Goal: Task Accomplishment & Management: Manage account settings

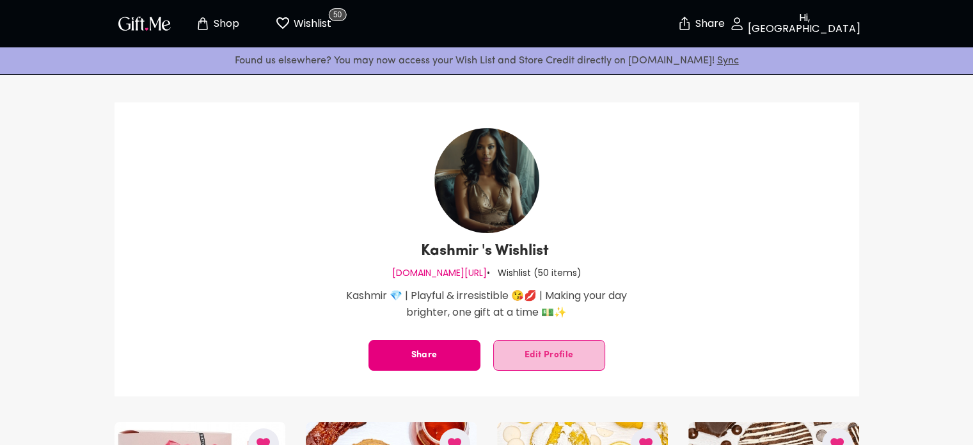
click at [530, 355] on span "Edit Profile" at bounding box center [549, 355] width 111 height 0
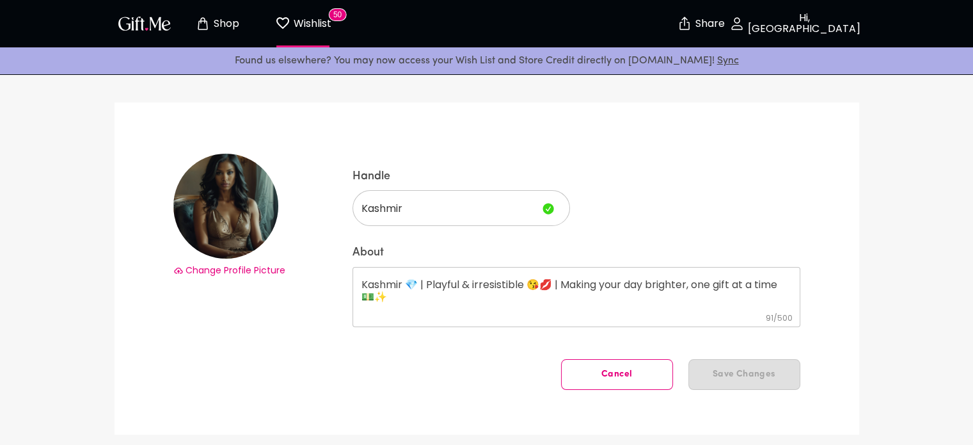
click at [253, 271] on span "Change Profile Picture" at bounding box center [236, 270] width 100 height 13
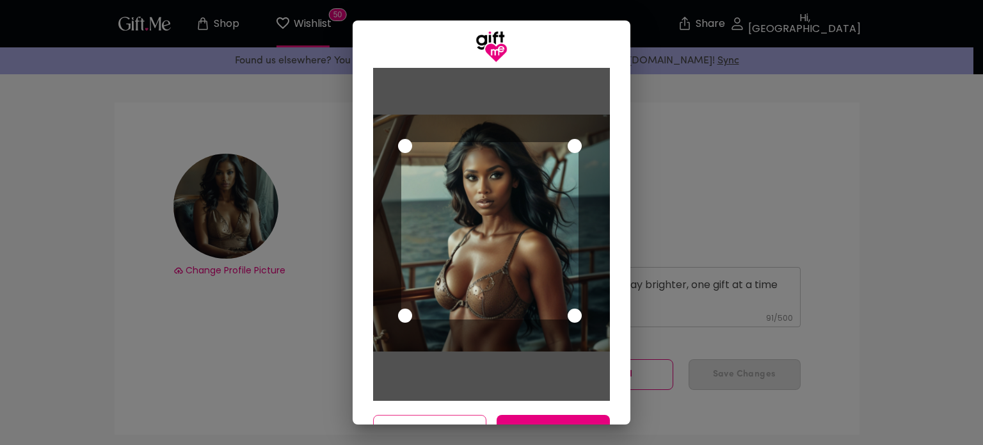
click at [439, 164] on div "Use the arrow keys to move the crop selection area" at bounding box center [490, 231] width 178 height 178
click at [455, 416] on button "Cancel" at bounding box center [429, 430] width 113 height 31
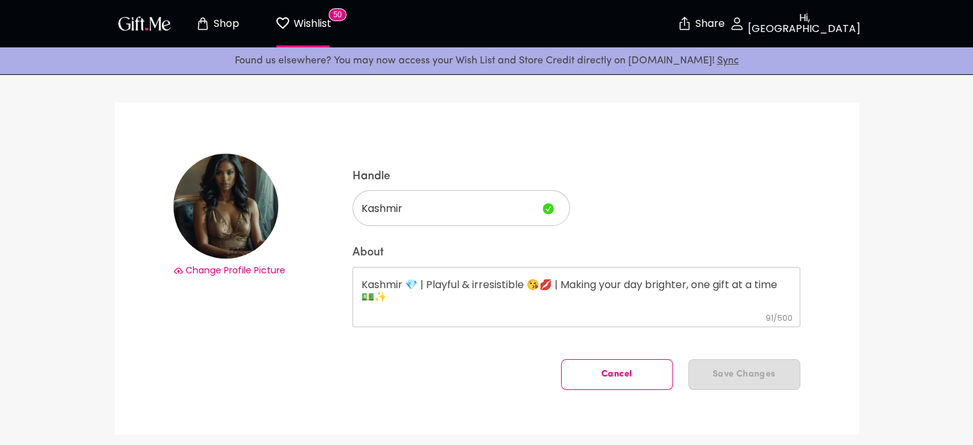
click at [251, 271] on span "Change Profile Picture" at bounding box center [236, 270] width 100 height 13
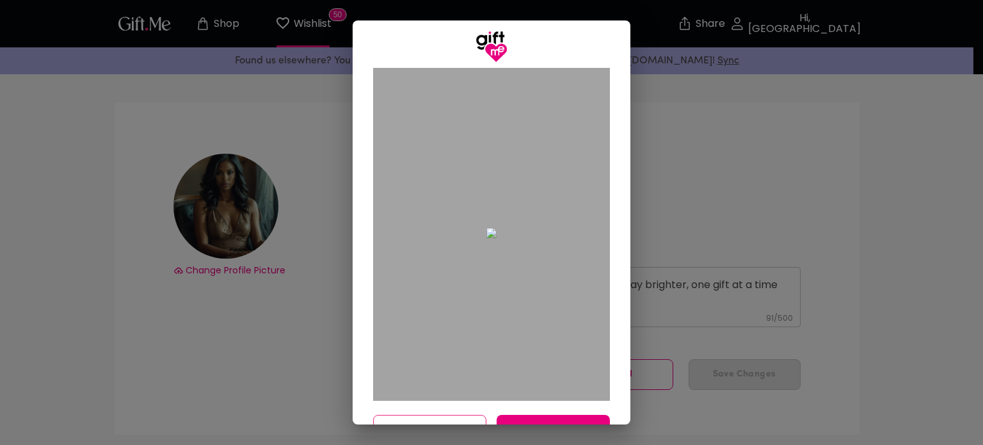
scroll to position [31, 0]
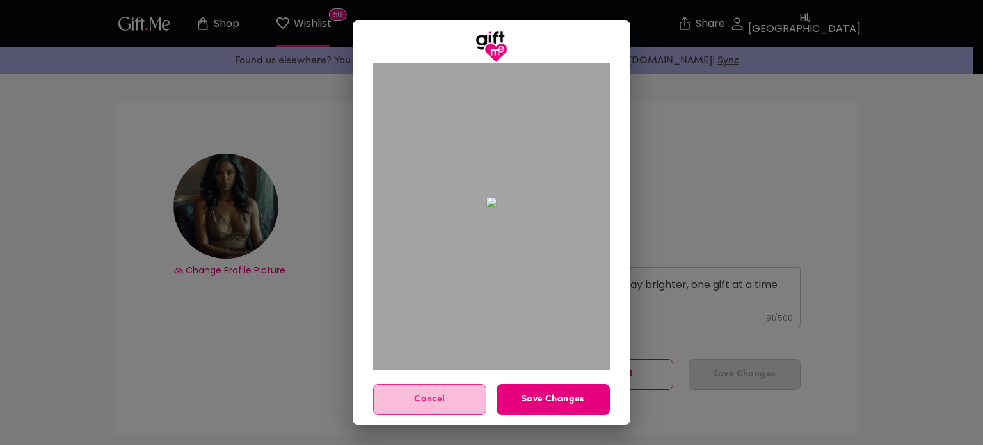
click at [430, 396] on span "Cancel" at bounding box center [430, 399] width 112 height 14
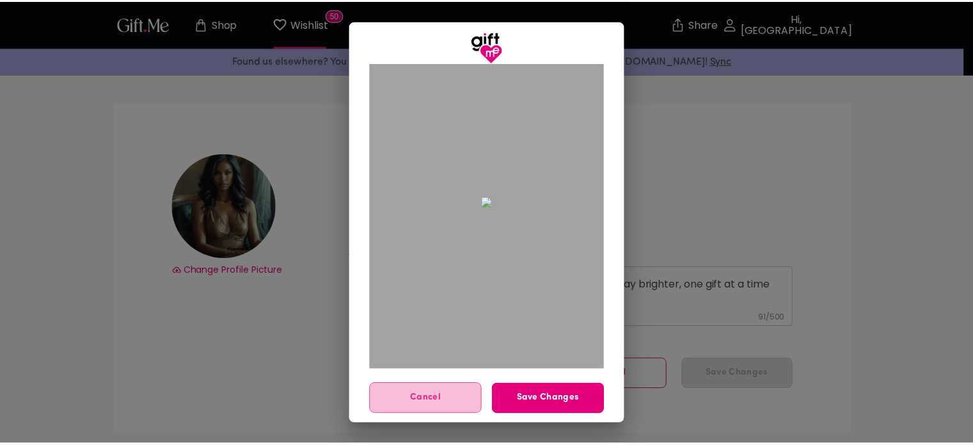
scroll to position [0, 0]
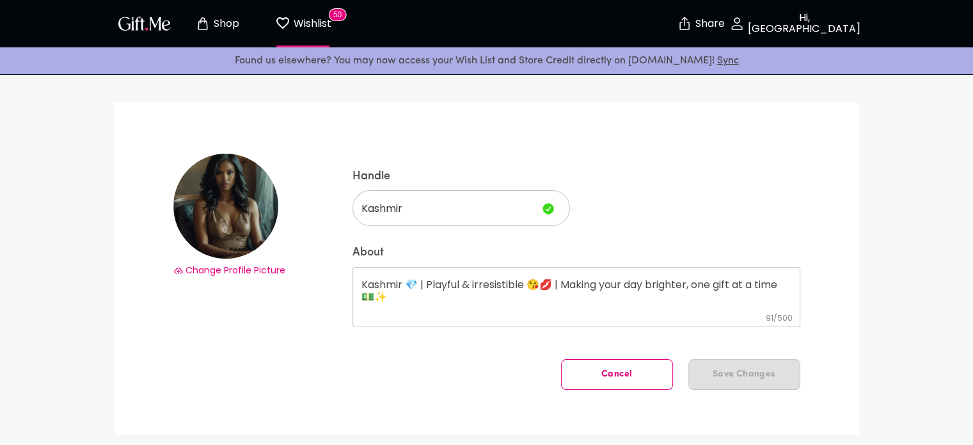
click at [274, 271] on span "Change Profile Picture" at bounding box center [236, 270] width 100 height 13
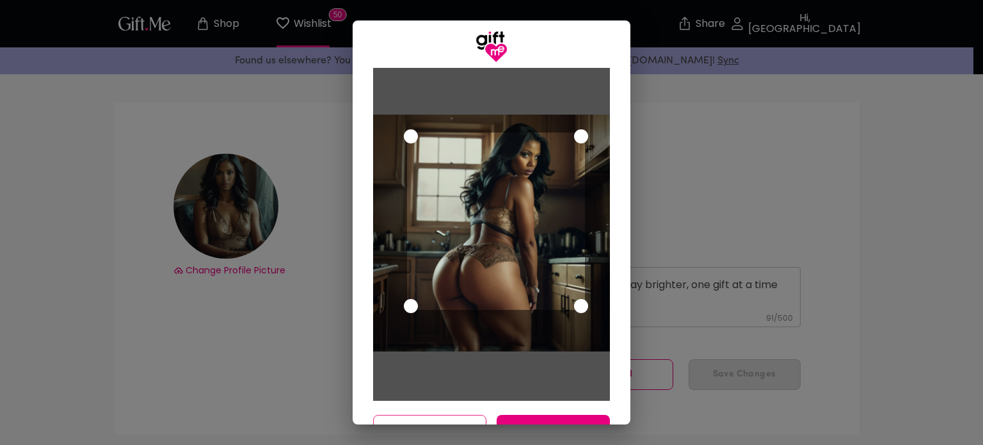
click at [561, 205] on div "Use the arrow keys to move the crop selection area" at bounding box center [496, 221] width 178 height 178
click at [561, 418] on button "Save Changes" at bounding box center [553, 430] width 113 height 31
